Goal: Contribute content: Contribute content

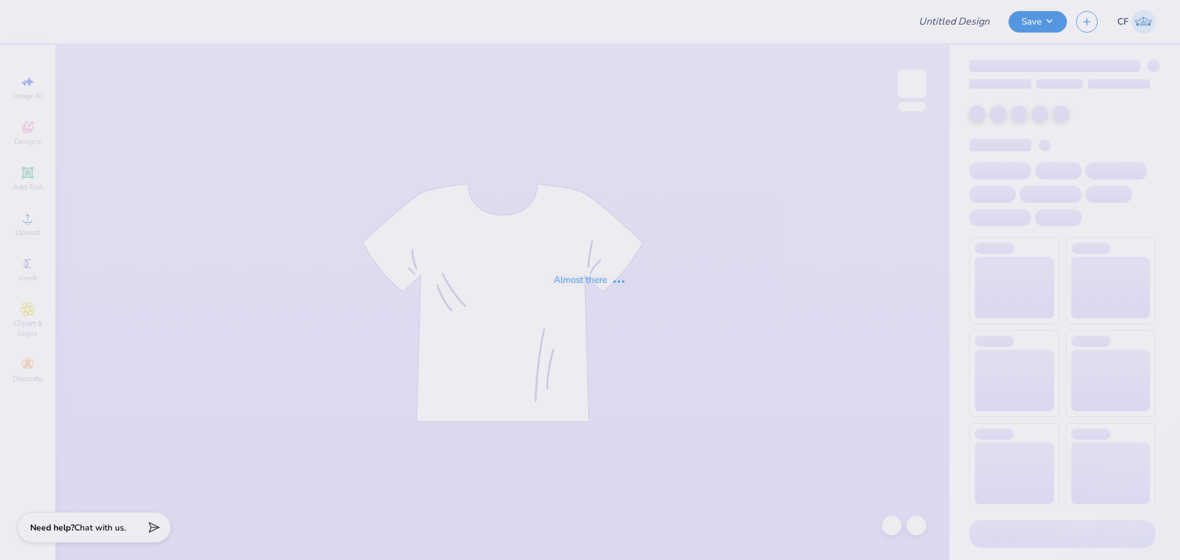
type input "Spikeball 3"
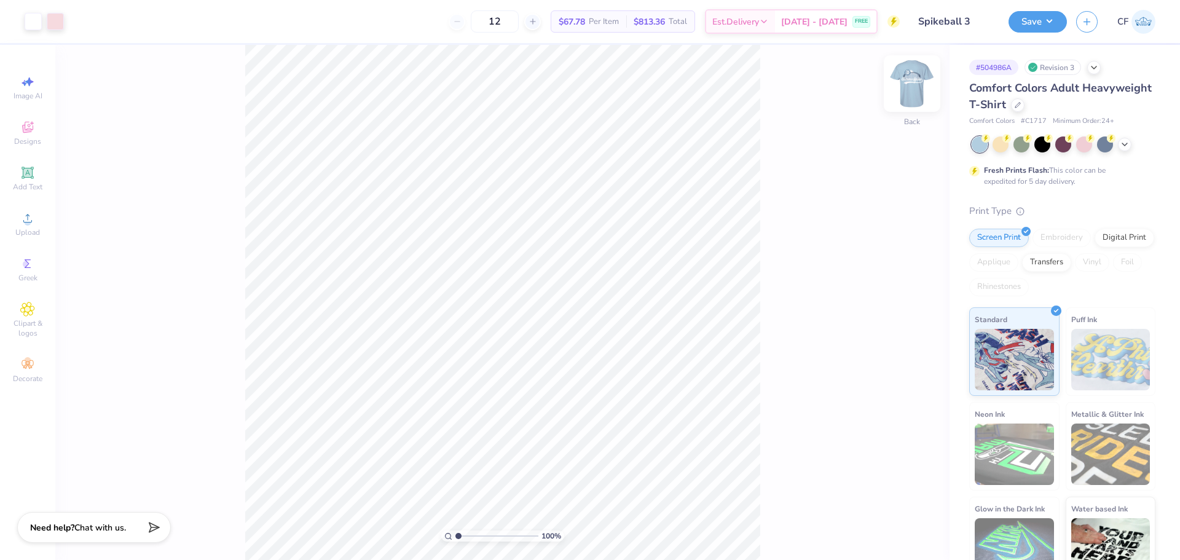
click at [901, 90] on img at bounding box center [911, 83] width 49 height 49
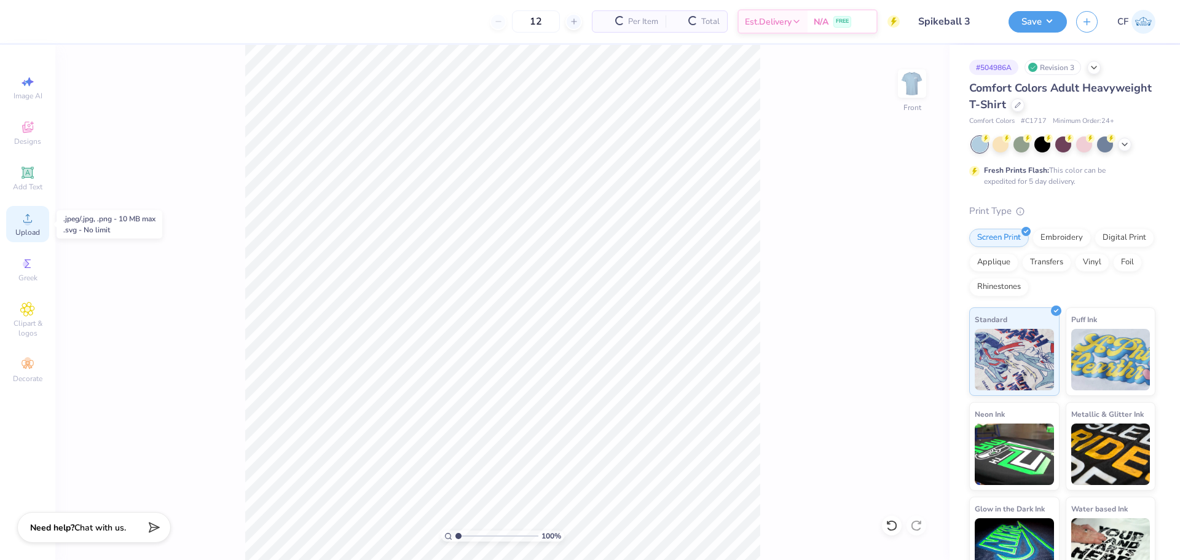
click at [27, 227] on span "Upload" at bounding box center [27, 232] width 25 height 10
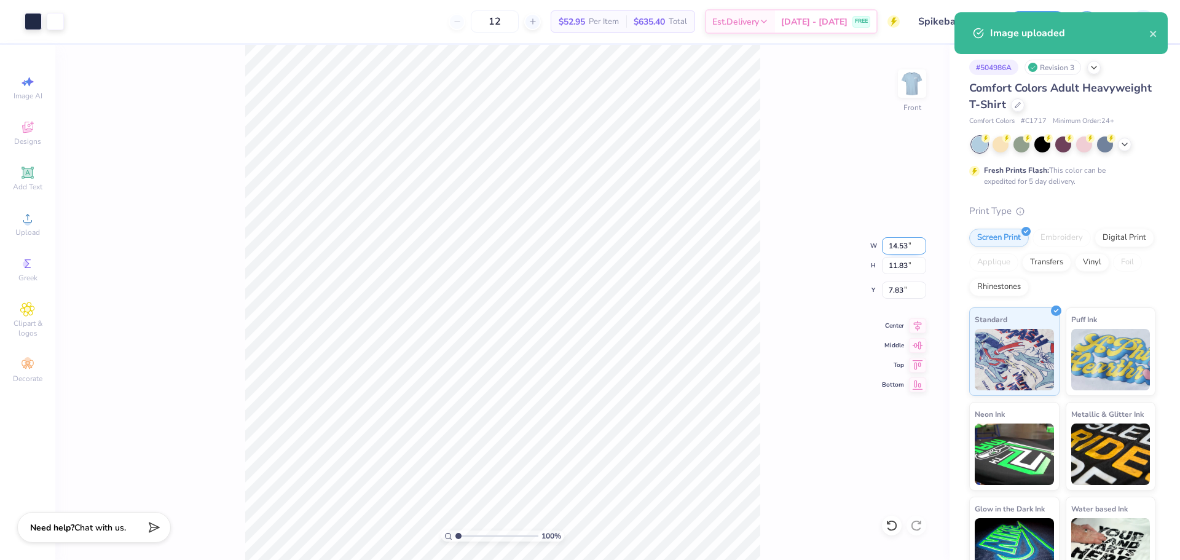
click at [903, 251] on input "14.53" at bounding box center [904, 245] width 44 height 17
type input "13.00"
type input "10.59"
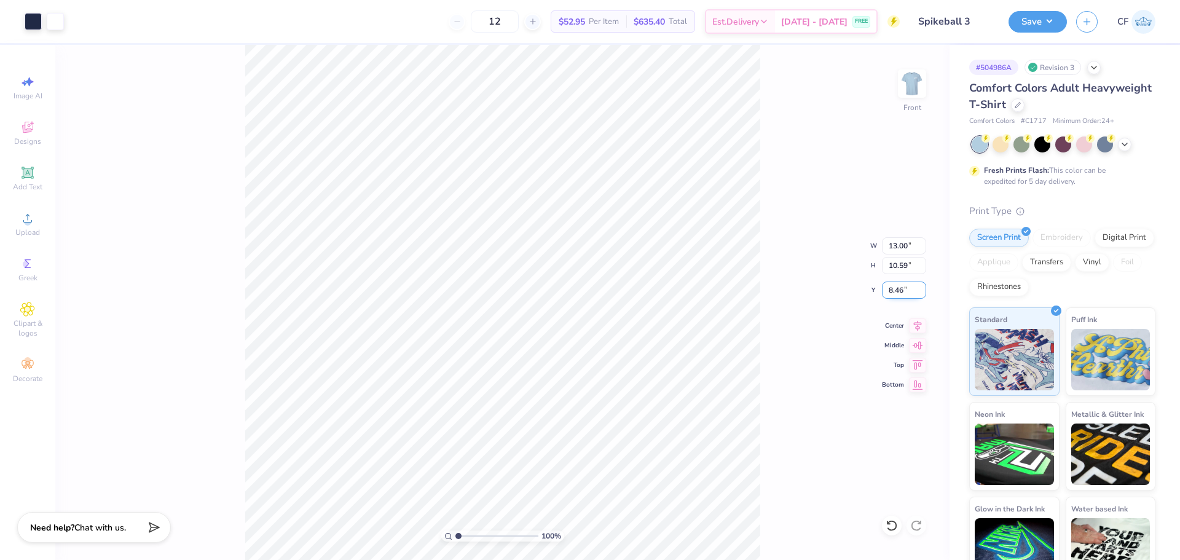
click at [893, 289] on input "8.46" at bounding box center [904, 289] width 44 height 17
click at [897, 291] on input "5.00" at bounding box center [904, 289] width 44 height 17
type input "3.00"
click at [905, 249] on input "13.00" at bounding box center [904, 245] width 44 height 17
type input "12.50"
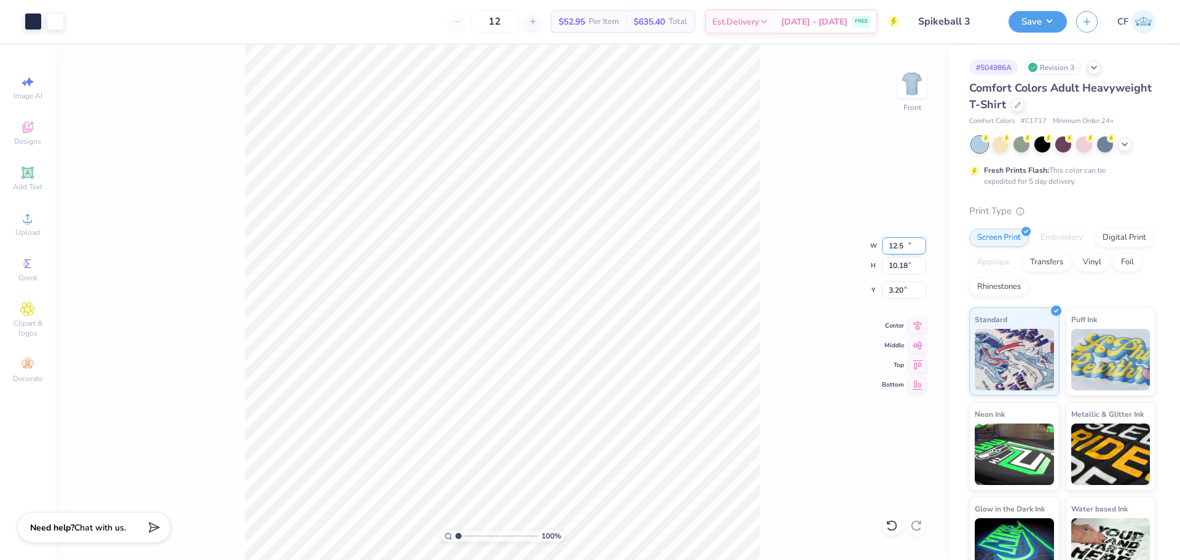
type input "10.18"
click at [905, 291] on input "3.20" at bounding box center [904, 289] width 44 height 17
type input "3.00"
click at [764, 270] on div "100 % Front W 12.50 12.50 " H 10.18 10.18 " Y 3.00 3.00 " Center Middle Top Bot…" at bounding box center [502, 302] width 894 height 515
click at [899, 248] on input "12.50" at bounding box center [904, 245] width 44 height 17
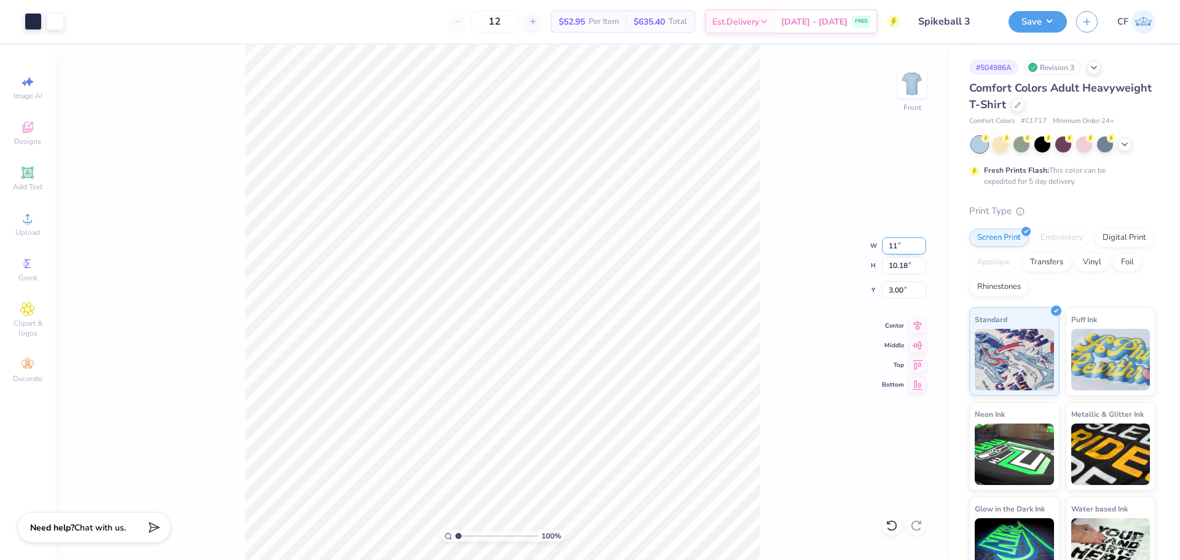
type input "11.00"
type input "8.96"
click at [899, 291] on input "3.61" at bounding box center [904, 289] width 44 height 17
type input "3.00"
click at [894, 243] on input "11.00" at bounding box center [904, 245] width 44 height 17
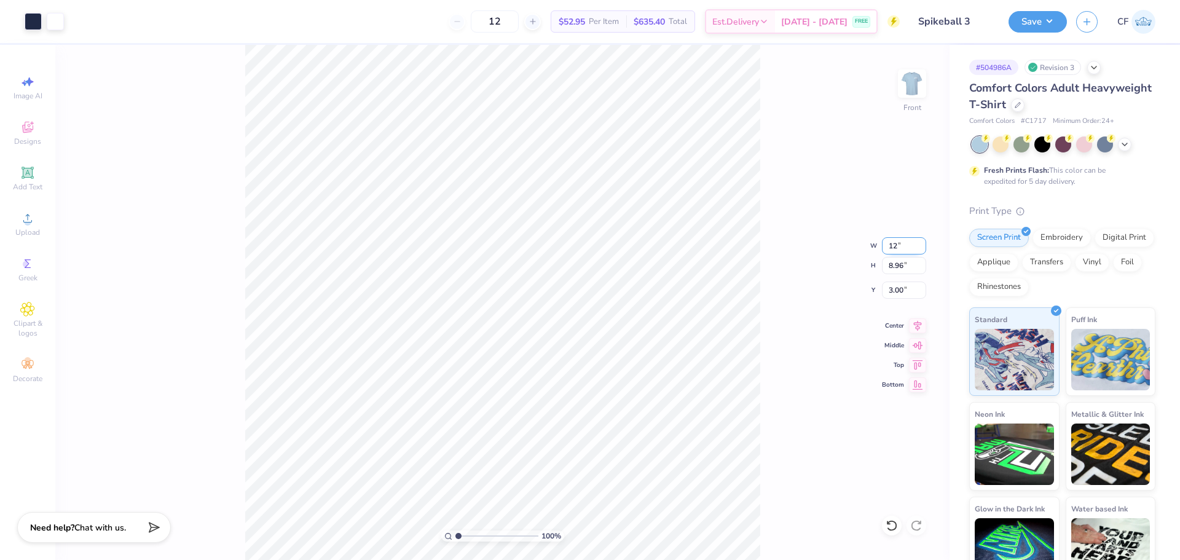
type input "12.00"
type input "9.77"
click at [895, 291] on input "2.59" at bounding box center [904, 289] width 44 height 17
type input "3.00"
click at [910, 88] on img at bounding box center [911, 83] width 49 height 49
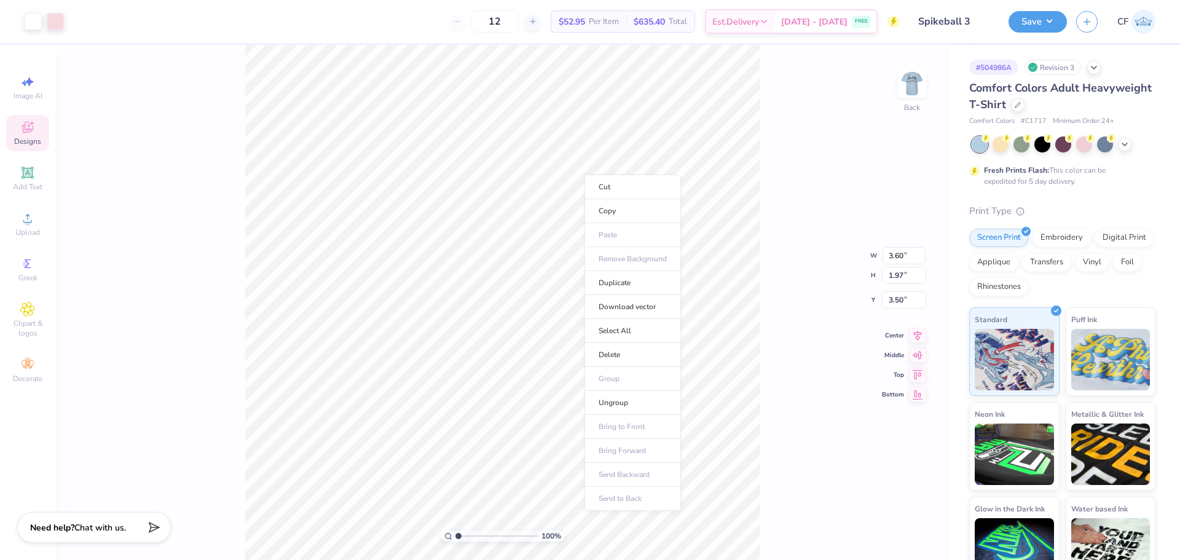
click at [788, 267] on div "100 % Back W 3.60 3.60 " H 1.97 1.97 " Y 3.50 3.50 " Center Middle Top Bottom" at bounding box center [502, 302] width 894 height 515
type input "6.66"
click at [883, 243] on input "3.60" at bounding box center [904, 245] width 44 height 17
type input "3.50"
type input "1.92"
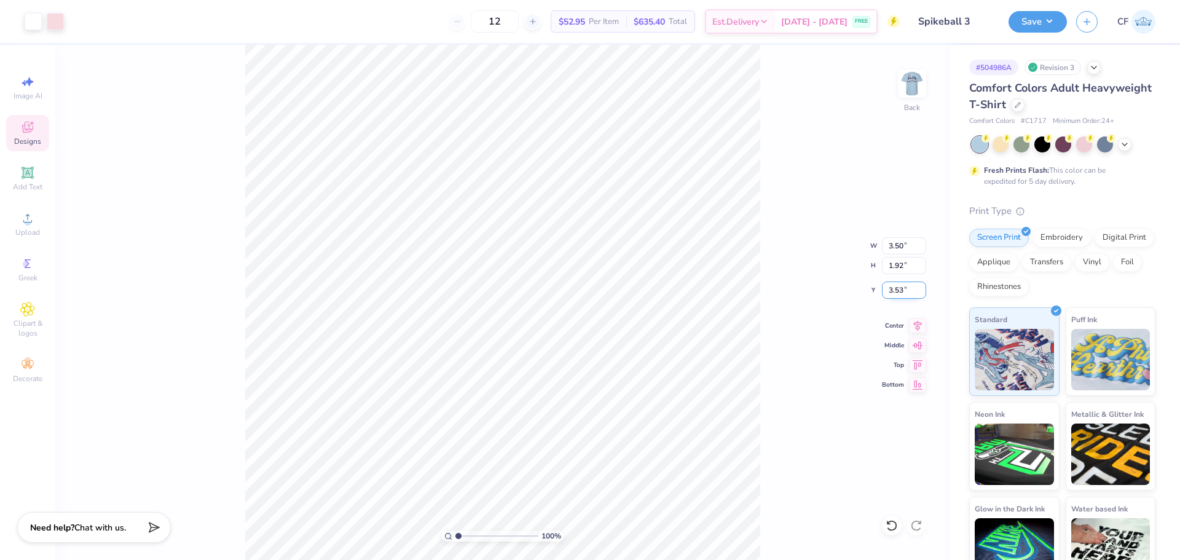
click at [896, 292] on input "3.53" at bounding box center [904, 289] width 44 height 17
type input "3.00"
drag, startPoint x: 458, startPoint y: 537, endPoint x: 471, endPoint y: 539, distance: 12.4
click at [471, 539] on input "range" at bounding box center [496, 535] width 83 height 11
type input "1.93"
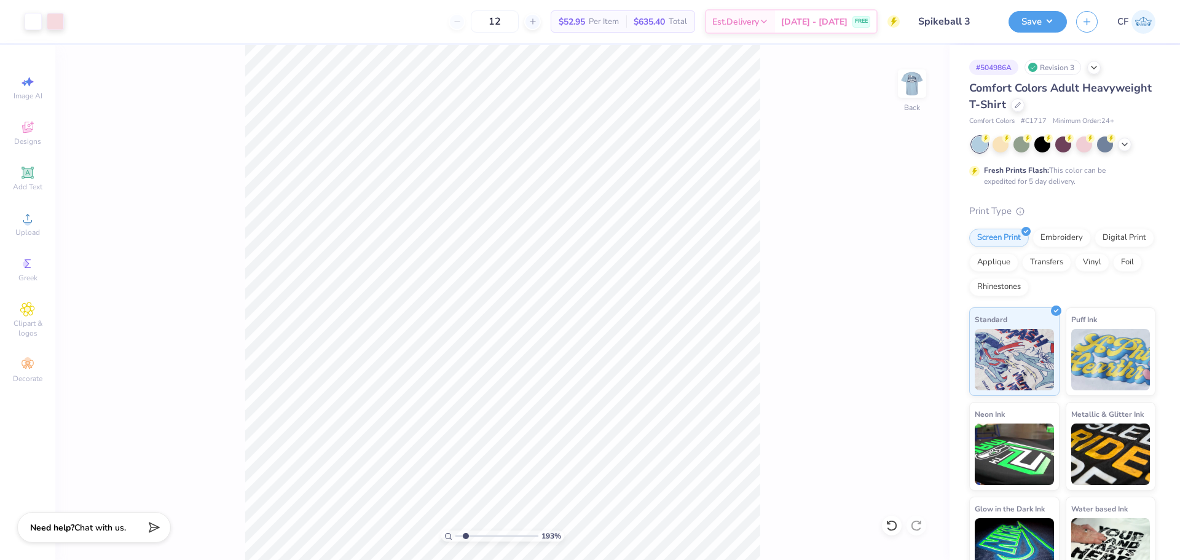
click at [466, 535] on input "range" at bounding box center [496, 535] width 83 height 11
click at [23, 229] on span "Upload" at bounding box center [27, 232] width 25 height 10
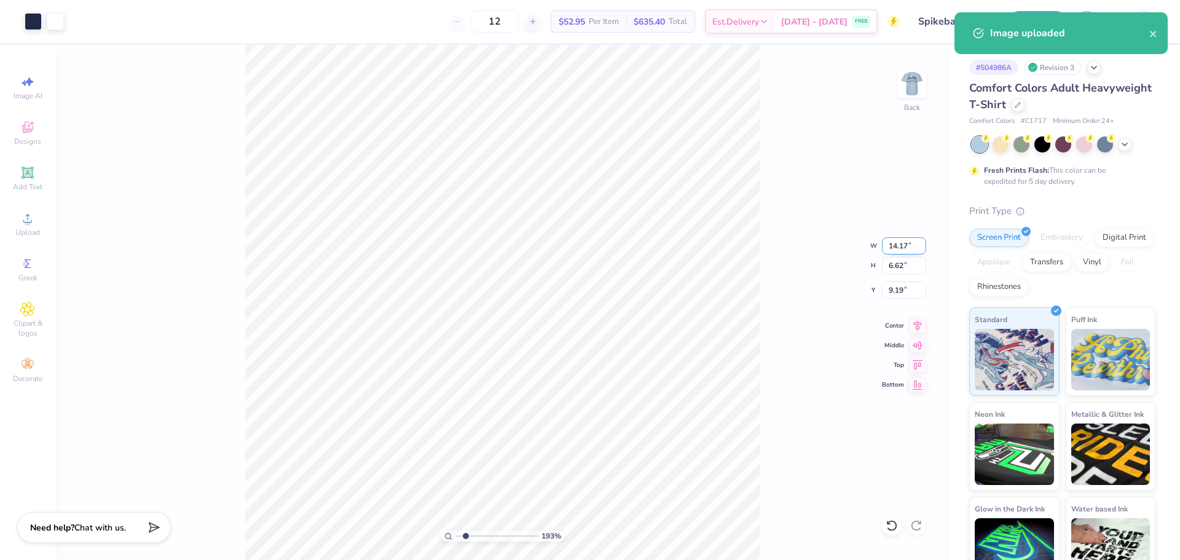
click at [896, 248] on input "14.17" at bounding box center [904, 245] width 44 height 17
type input "3.50"
type input "1.63"
click at [910, 294] on input "11.68" at bounding box center [904, 289] width 44 height 17
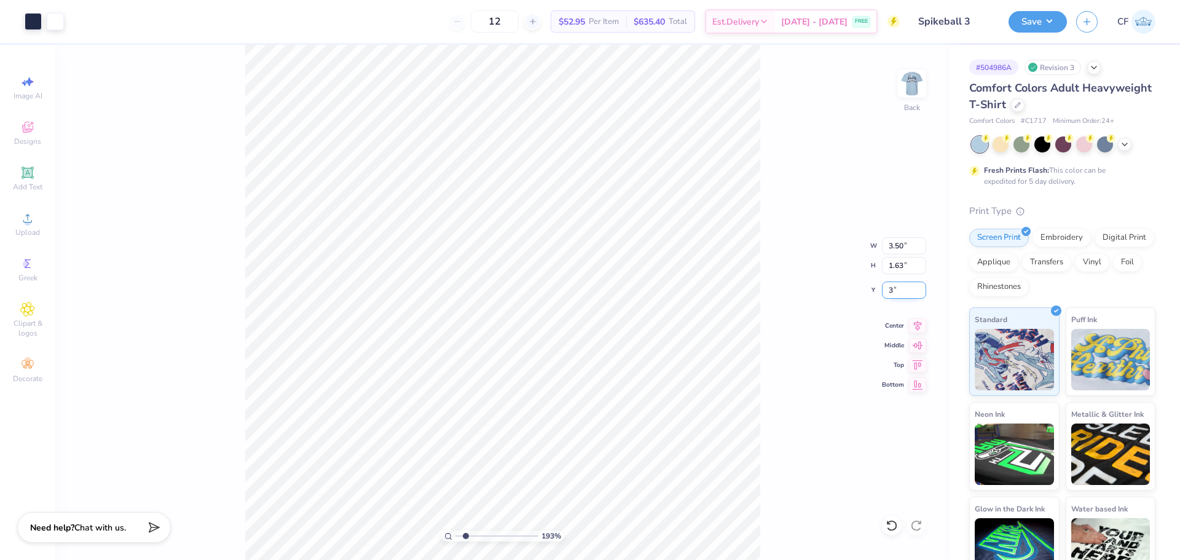
type input "3.00"
drag, startPoint x: 463, startPoint y: 535, endPoint x: 437, endPoint y: 524, distance: 28.1
type input "1"
click at [455, 530] on input "range" at bounding box center [496, 535] width 83 height 11
click at [904, 97] on img at bounding box center [911, 83] width 49 height 49
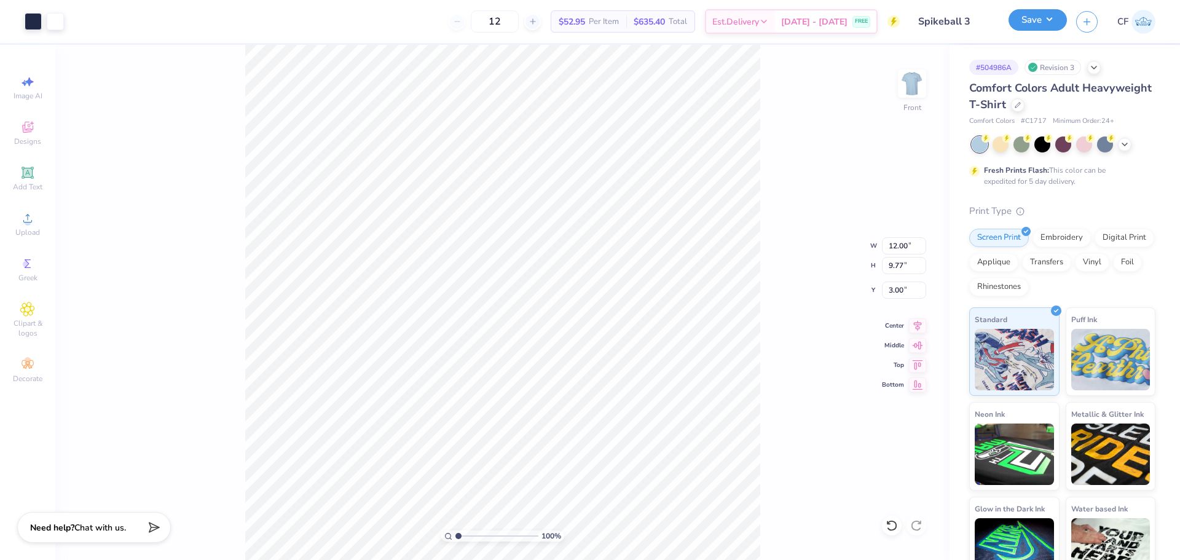
click at [1047, 18] on button "Save" at bounding box center [1037, 20] width 58 height 22
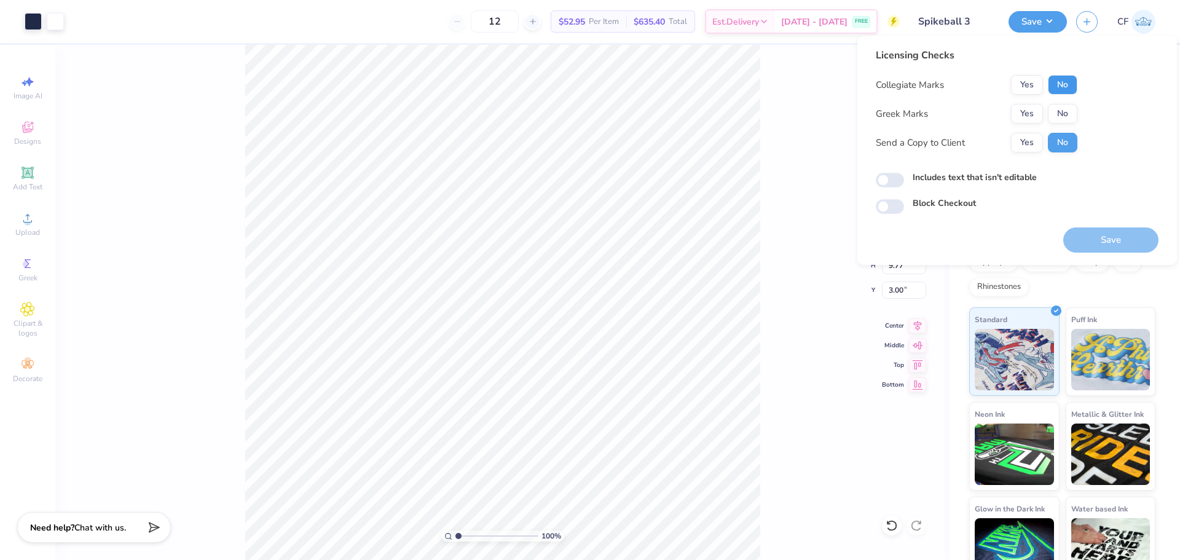
click at [1066, 79] on button "No" at bounding box center [1061, 85] width 29 height 20
click at [1027, 112] on button "Yes" at bounding box center [1027, 114] width 32 height 20
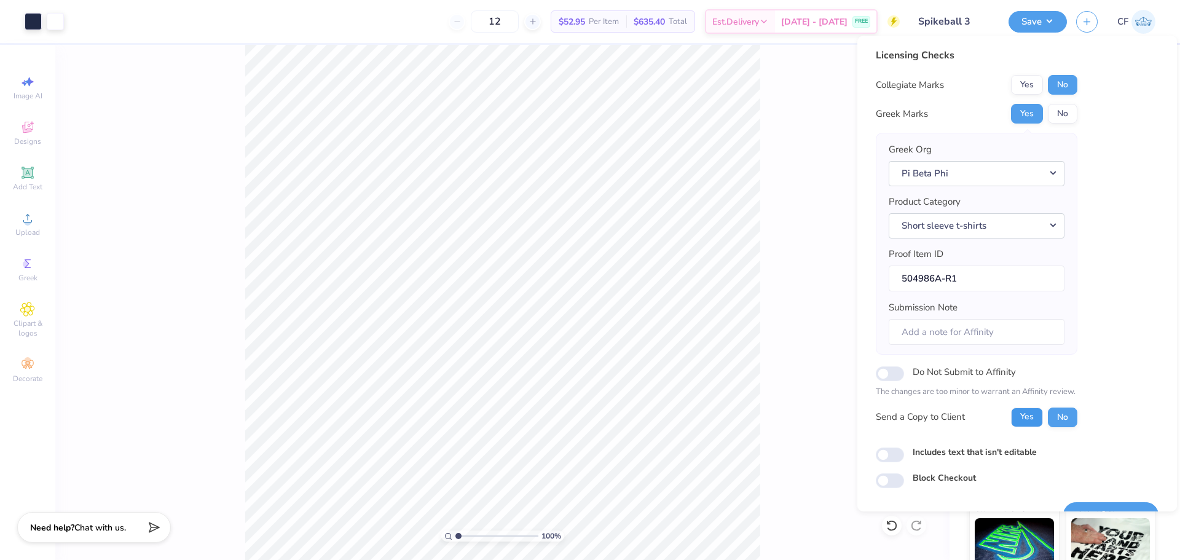
click at [1029, 413] on button "Yes" at bounding box center [1027, 417] width 32 height 20
click at [882, 456] on input "Includes text that isn't editable" at bounding box center [889, 454] width 28 height 15
checkbox input "true"
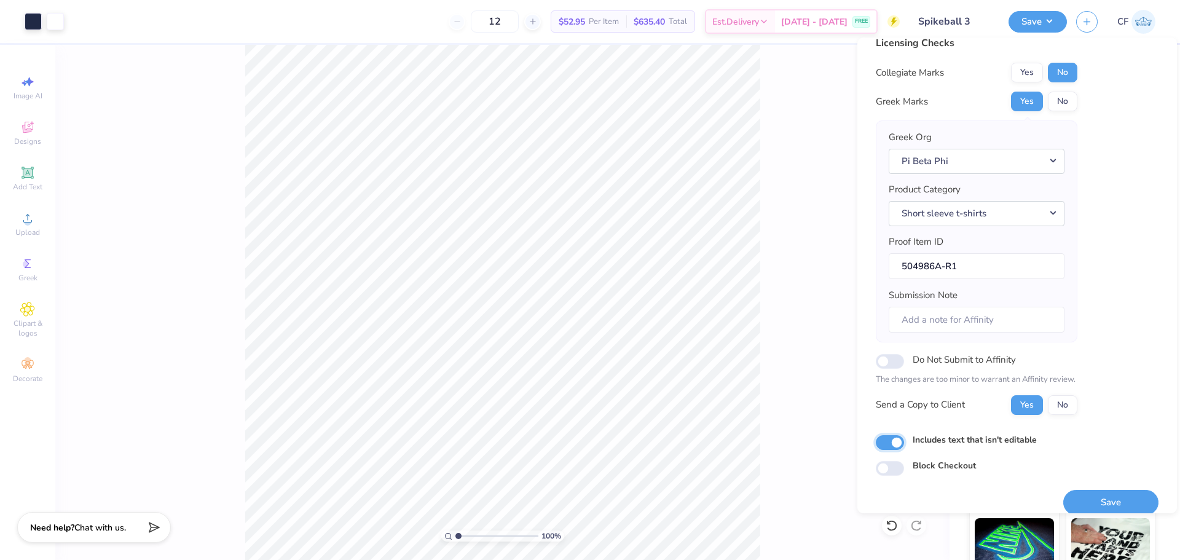
scroll to position [28, 0]
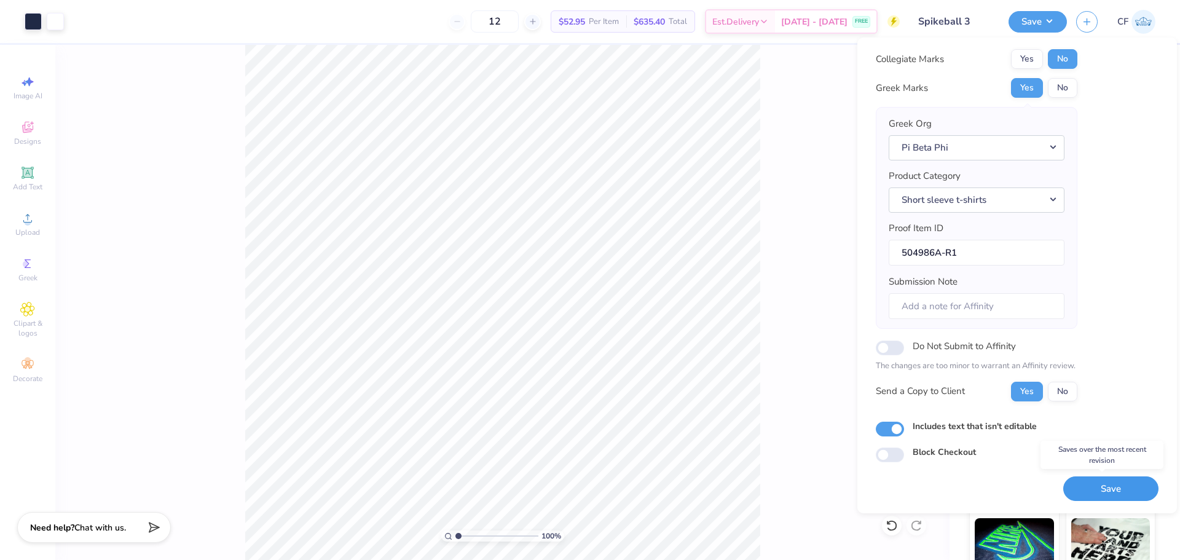
click at [1087, 485] on button "Save" at bounding box center [1110, 488] width 95 height 25
